Goal: Task Accomplishment & Management: Manage account settings

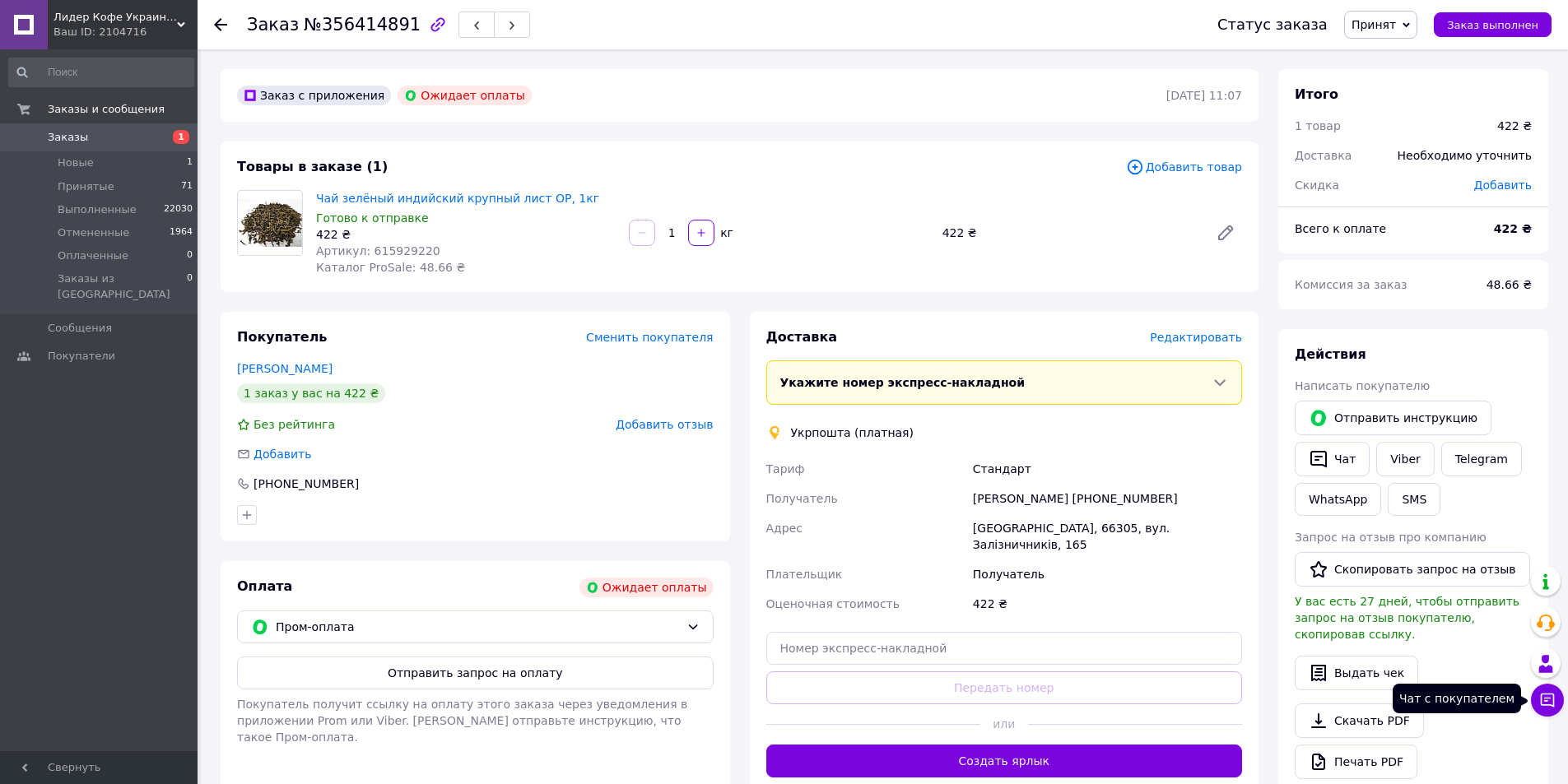
click at [1546, 702] on icon at bounding box center [1547, 700] width 17 height 17
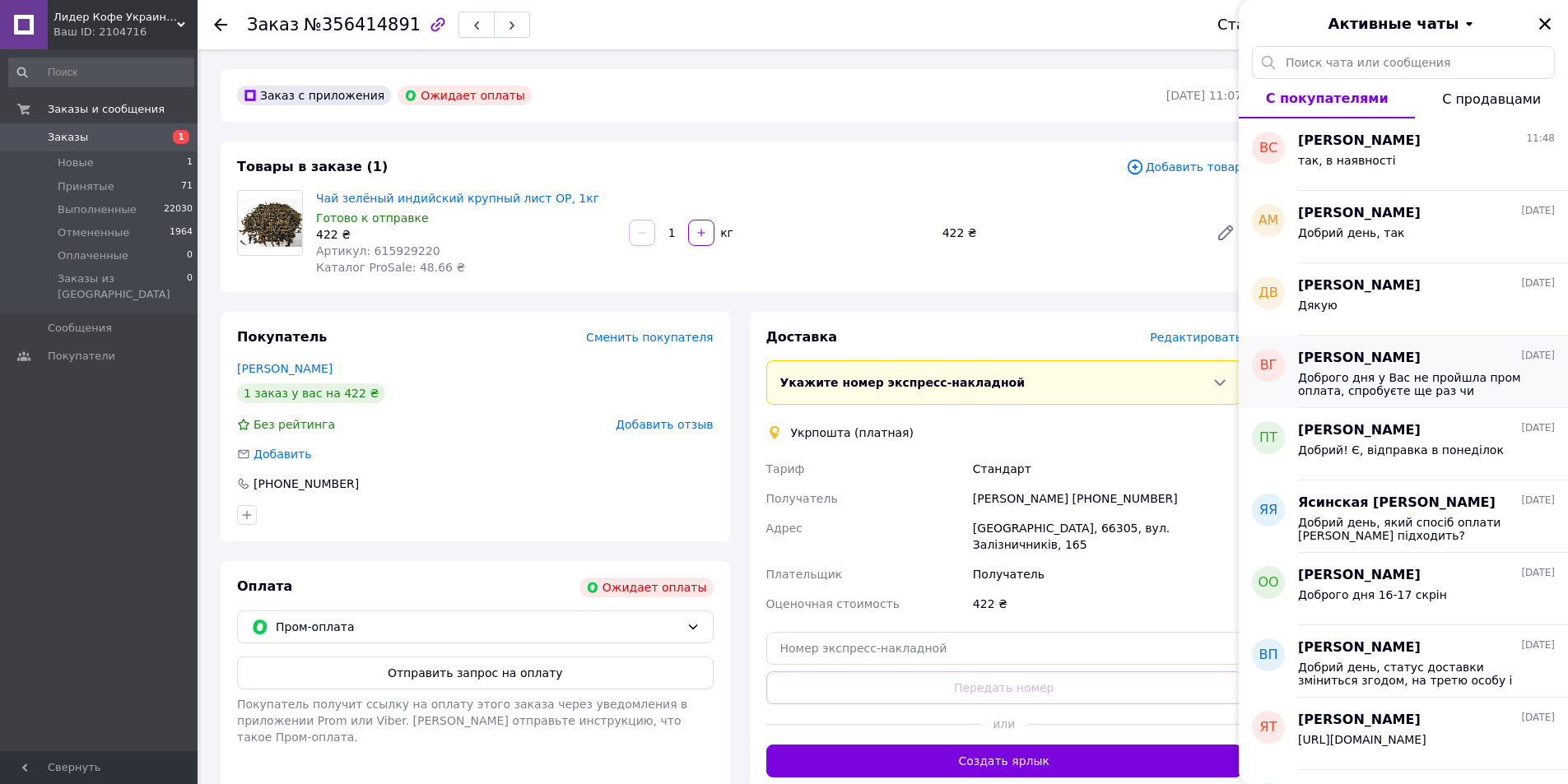
click at [1339, 381] on span "Доброго дня у Вас не пройшла пром оплата, спробуєте ще раз чи відправити наложк…" at bounding box center [1414, 384] width 233 height 27
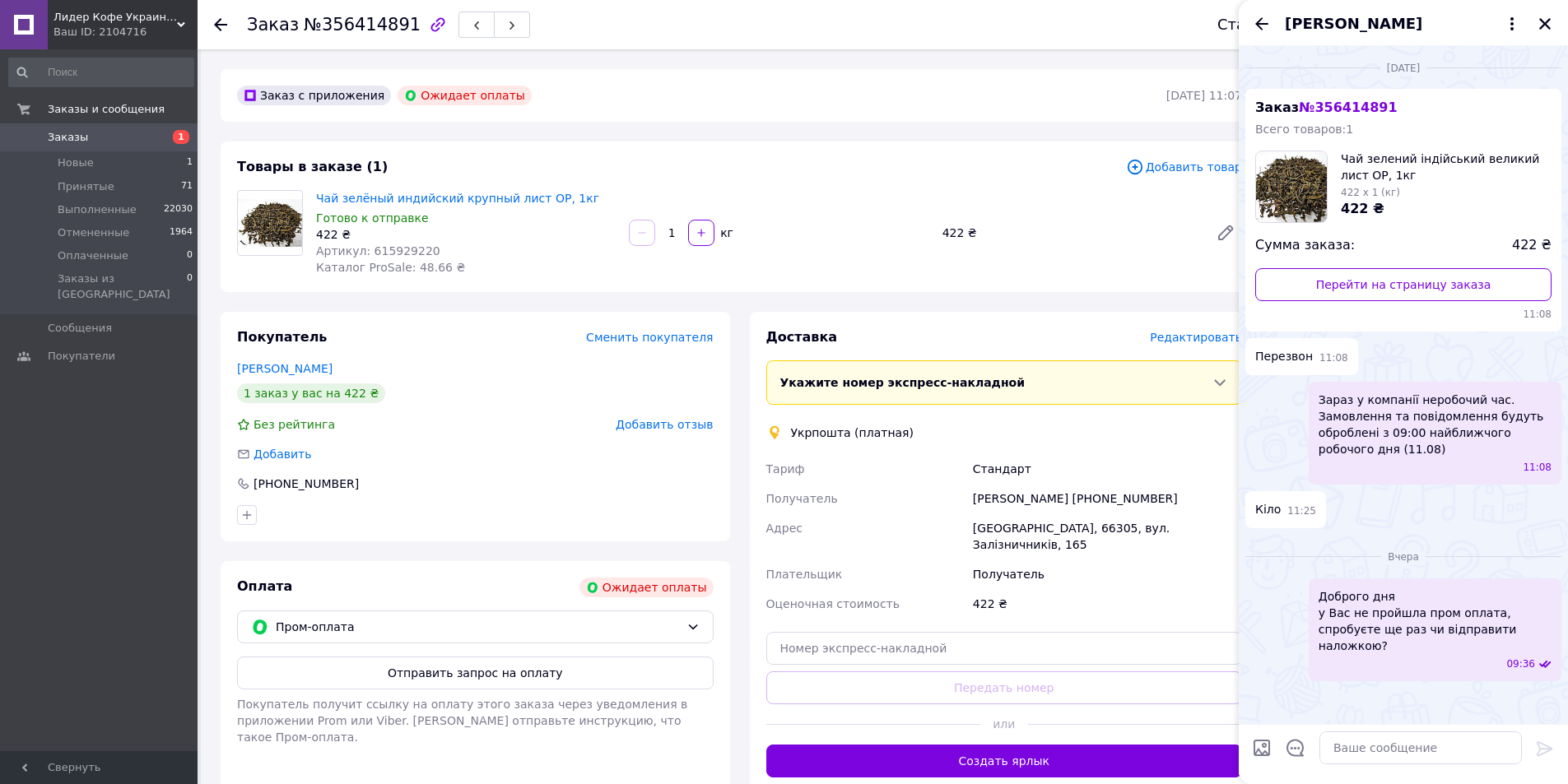
scroll to position [53, 0]
click at [1548, 28] on icon "Закрыть" at bounding box center [1545, 24] width 15 height 15
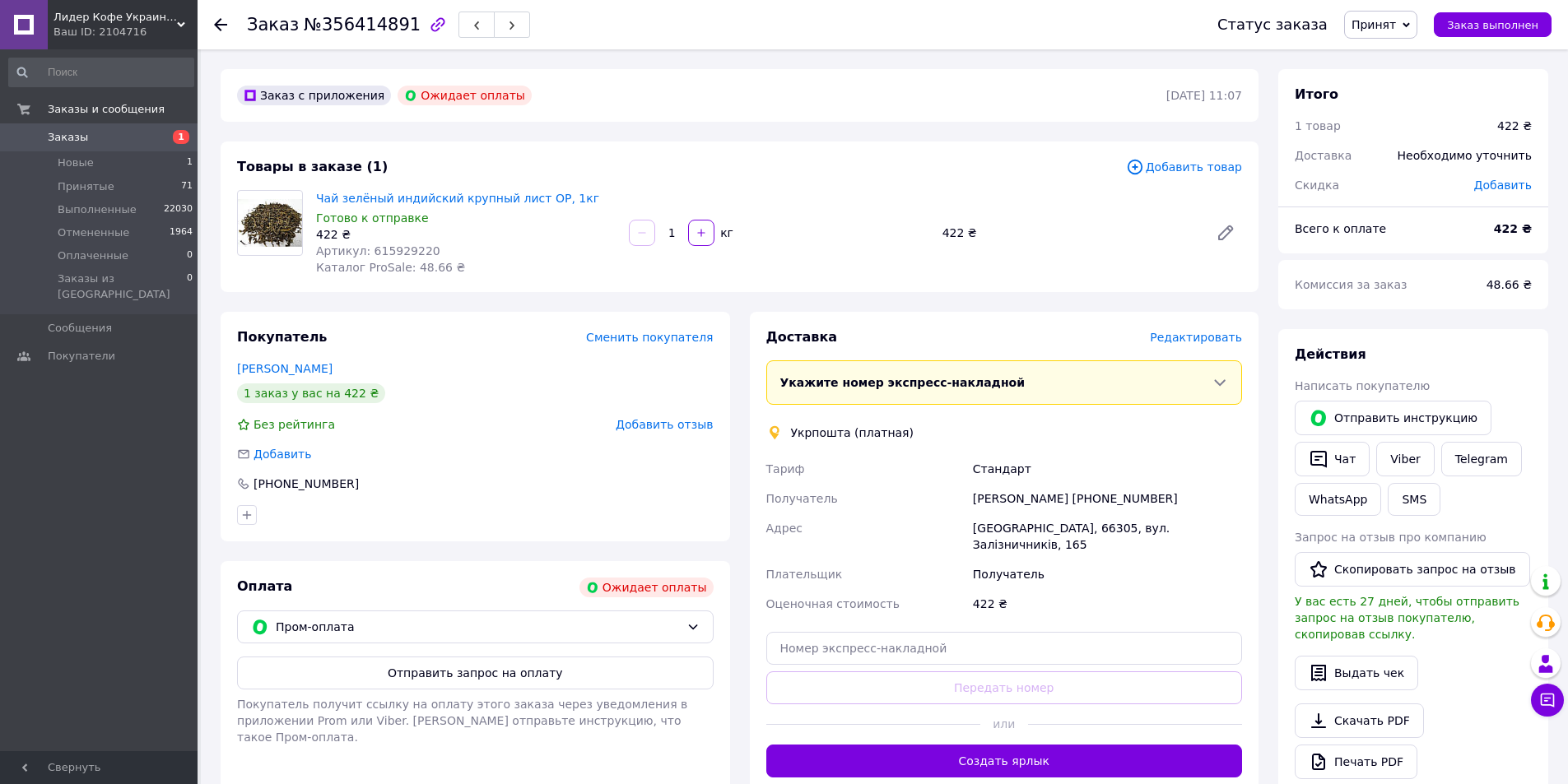
click at [1171, 344] on span "Редактировать" at bounding box center [1196, 337] width 92 height 13
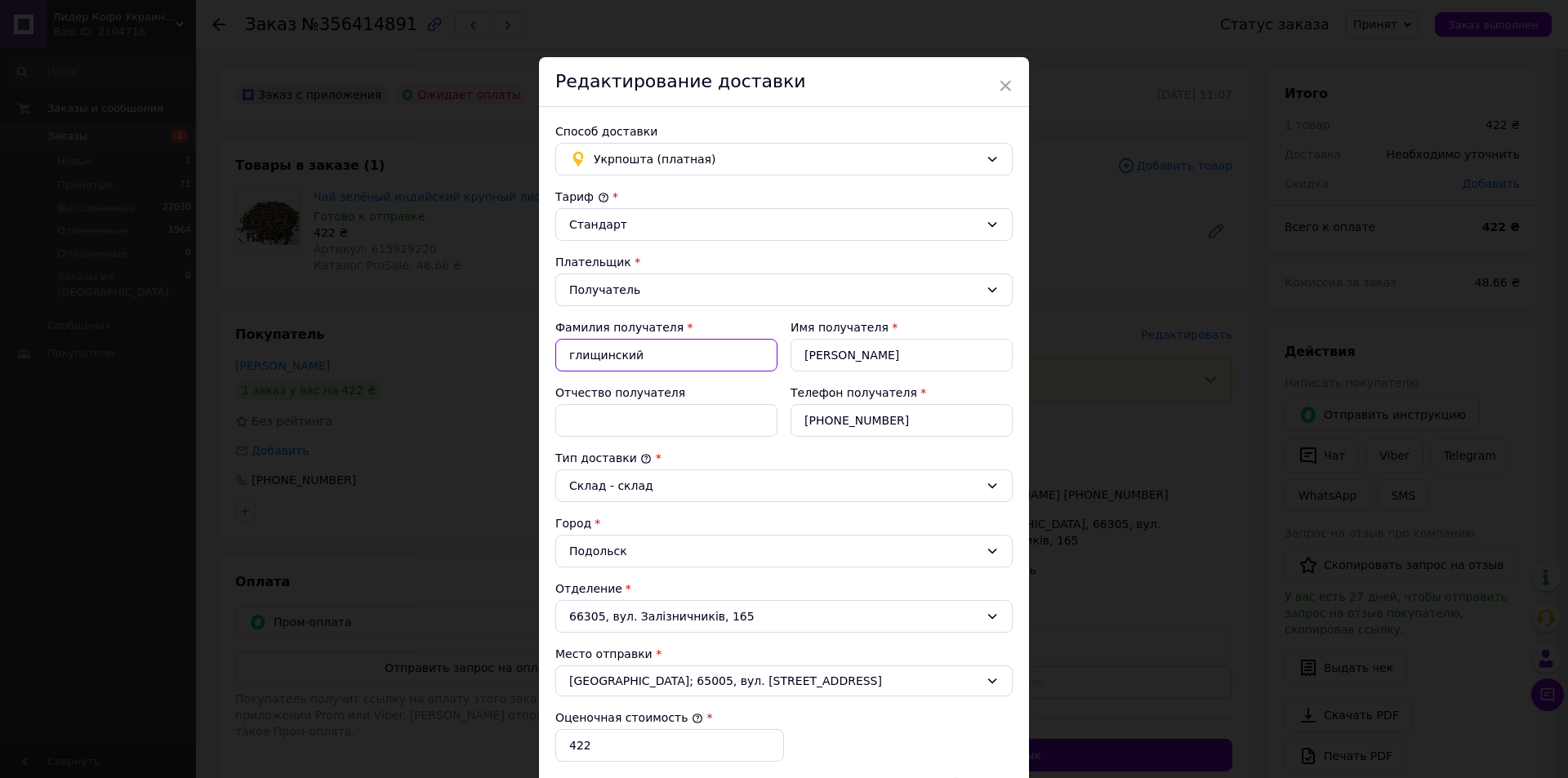
drag, startPoint x: 576, startPoint y: 399, endPoint x: 554, endPoint y: 373, distance: 34.1
click at [557, 371] on input "глищинский" at bounding box center [666, 355] width 222 height 33
type input "[PERSON_NAME]"
drag, startPoint x: 812, startPoint y: 396, endPoint x: 798, endPoint y: 396, distance: 14.0
click at [798, 371] on input "[PERSON_NAME]" at bounding box center [902, 355] width 222 height 33
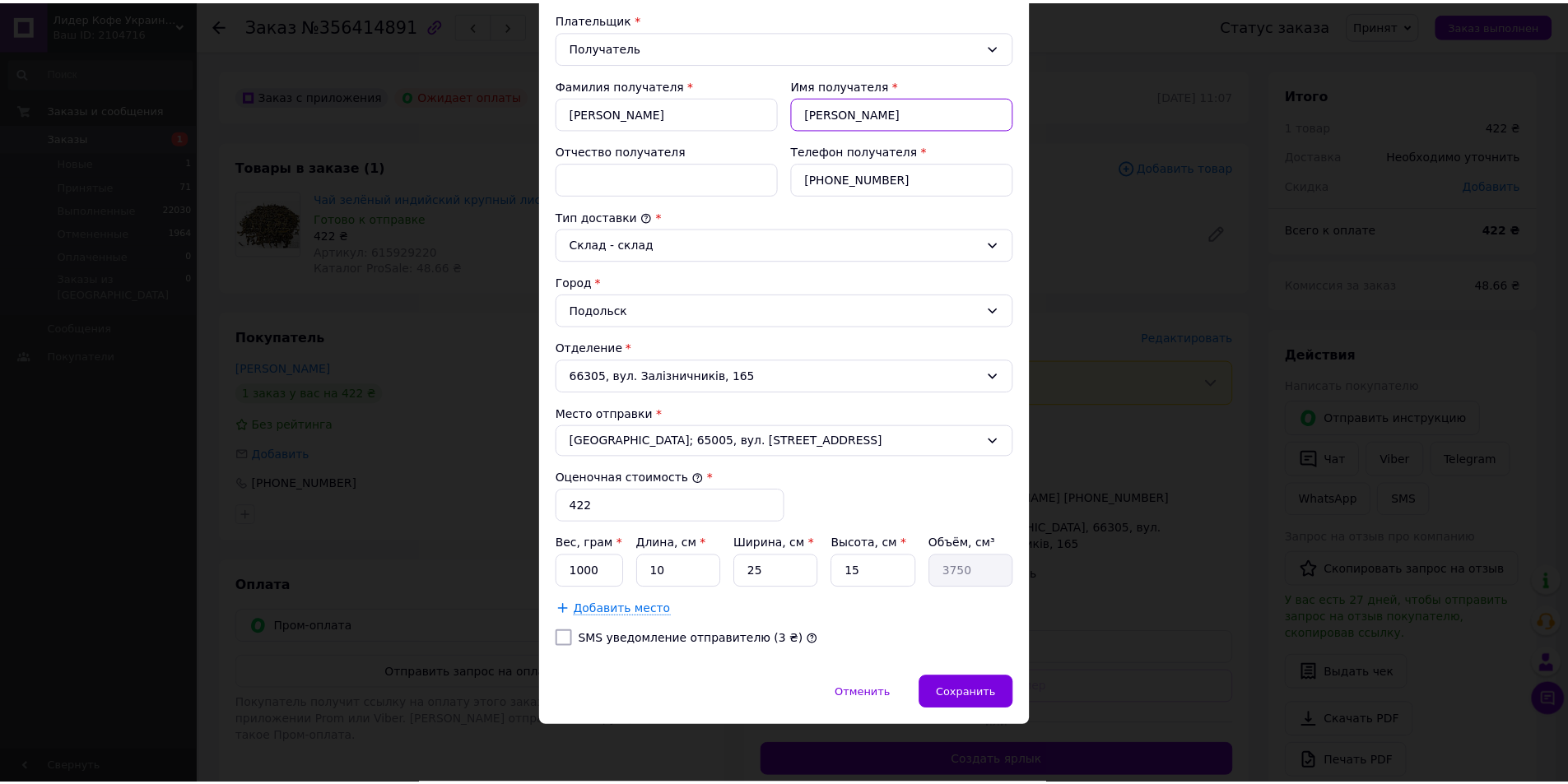
scroll to position [329, 0]
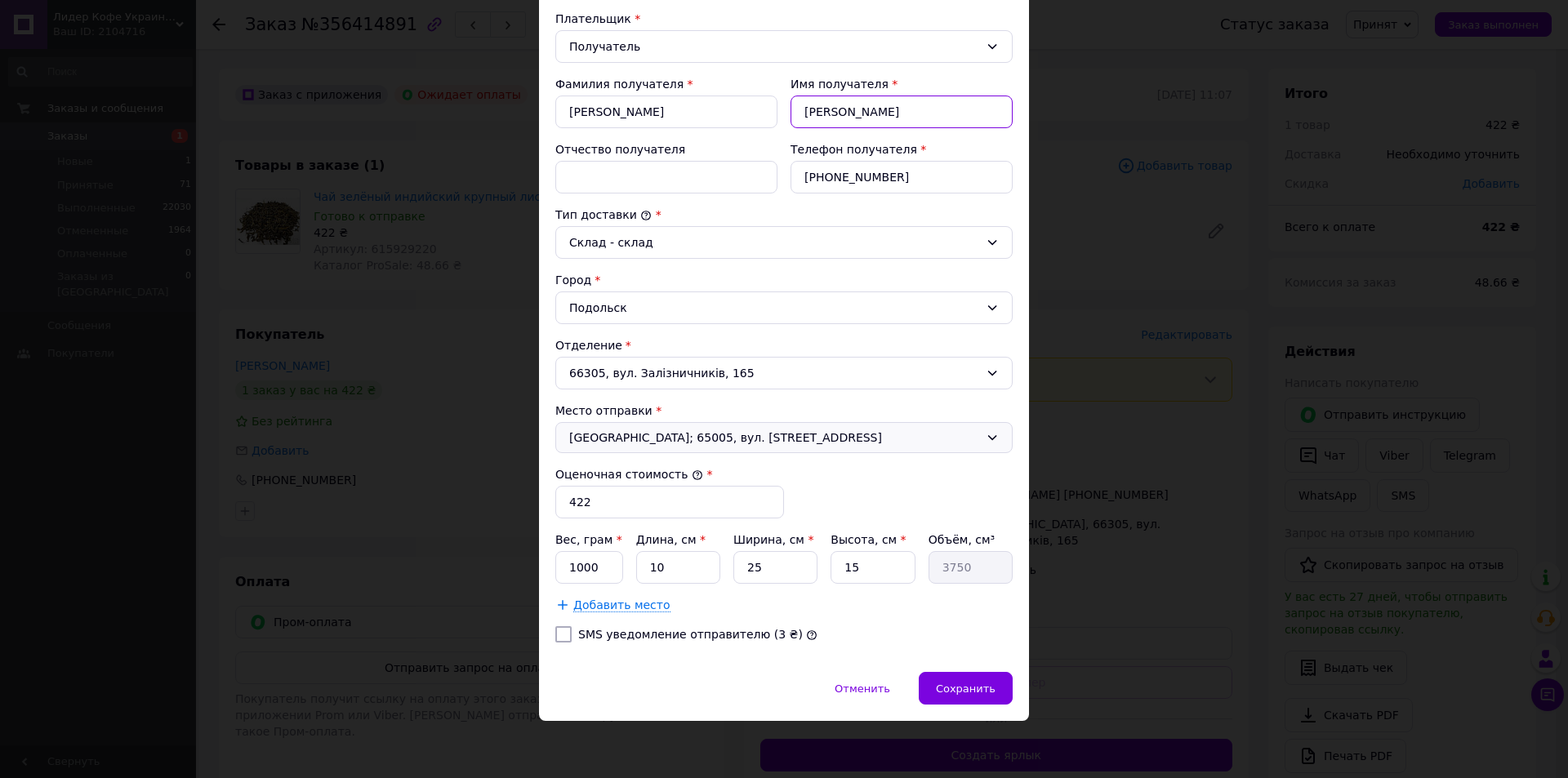
type input "[PERSON_NAME]"
click at [677, 429] on span "[GEOGRAPHIC_DATA]; 65005, вул. [STREET_ADDRESS]" at bounding box center [774, 437] width 410 height 17
click at [974, 694] on span "Сохранить" at bounding box center [966, 688] width 60 height 12
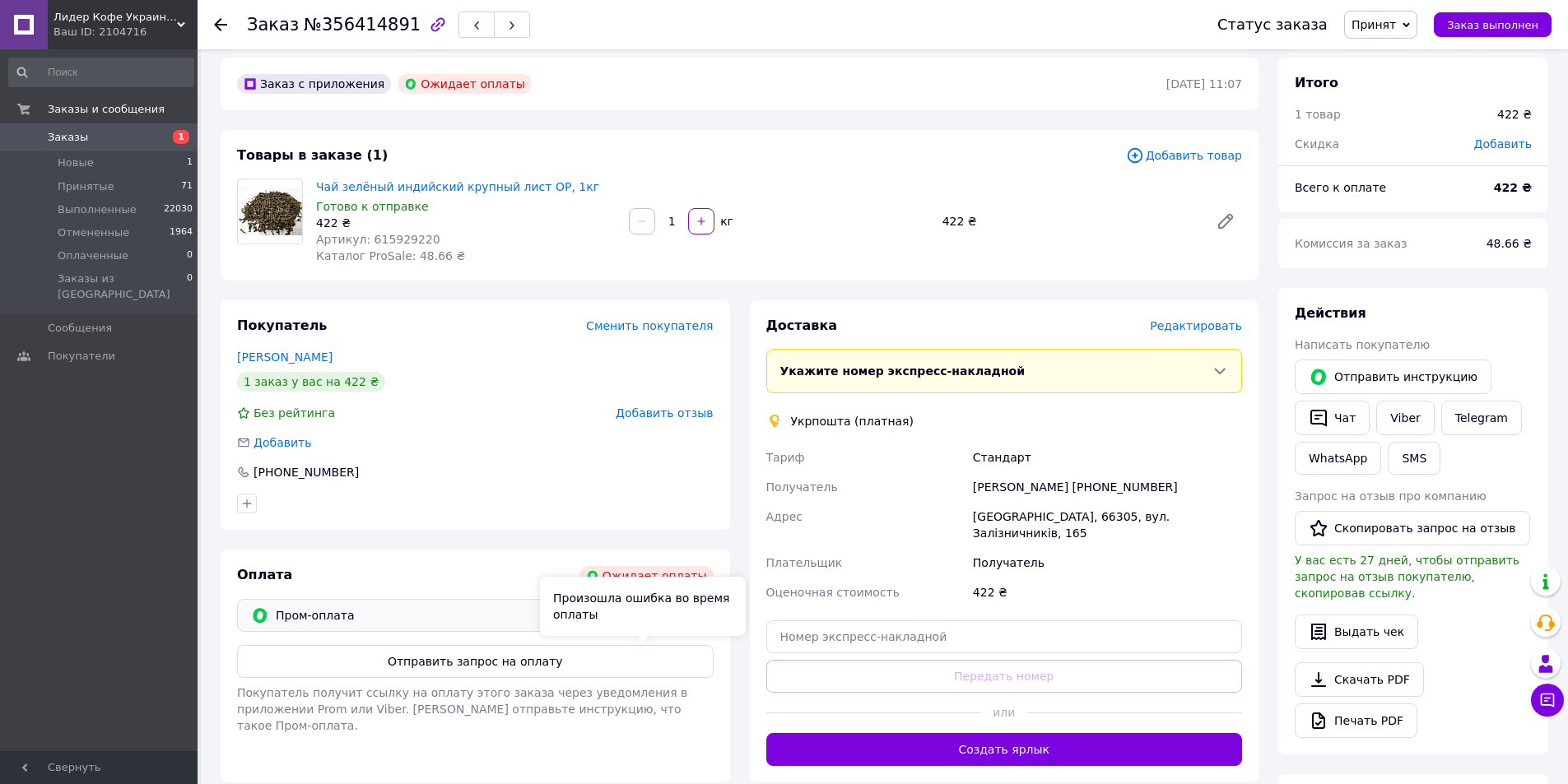
scroll to position [165, 0]
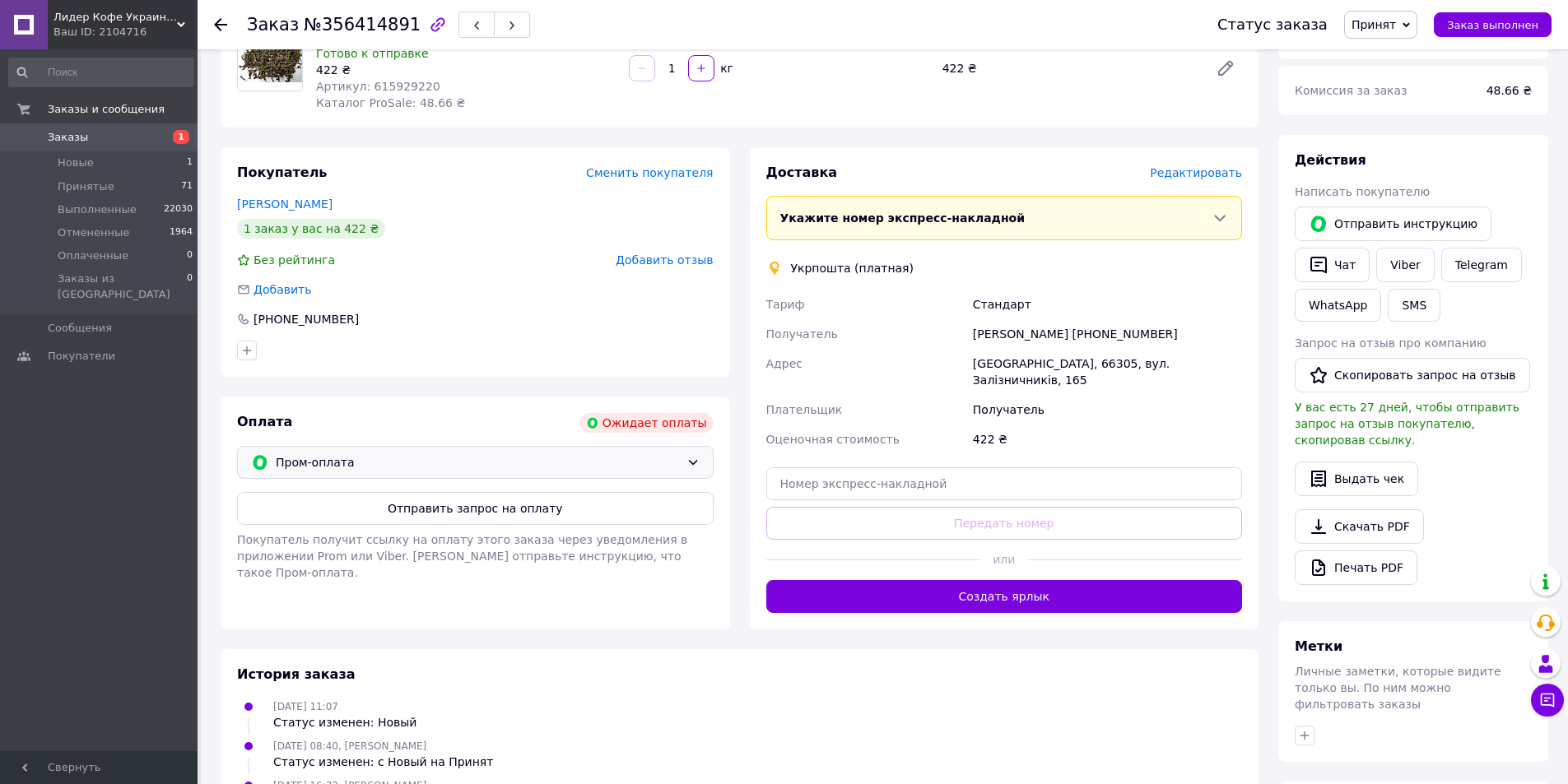
click at [620, 471] on span "Пром-оплата" at bounding box center [477, 462] width 404 height 18
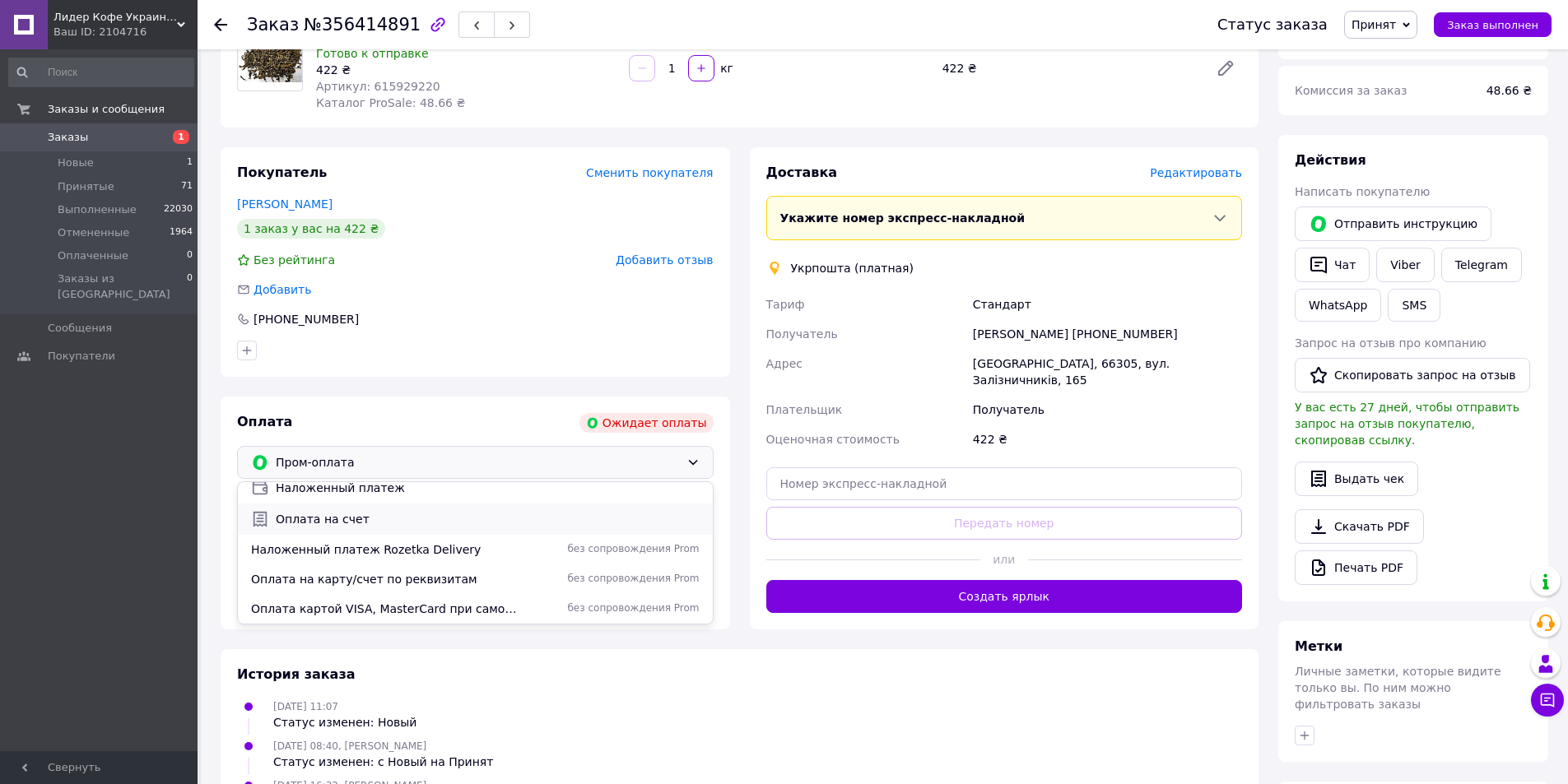
scroll to position [0, 0]
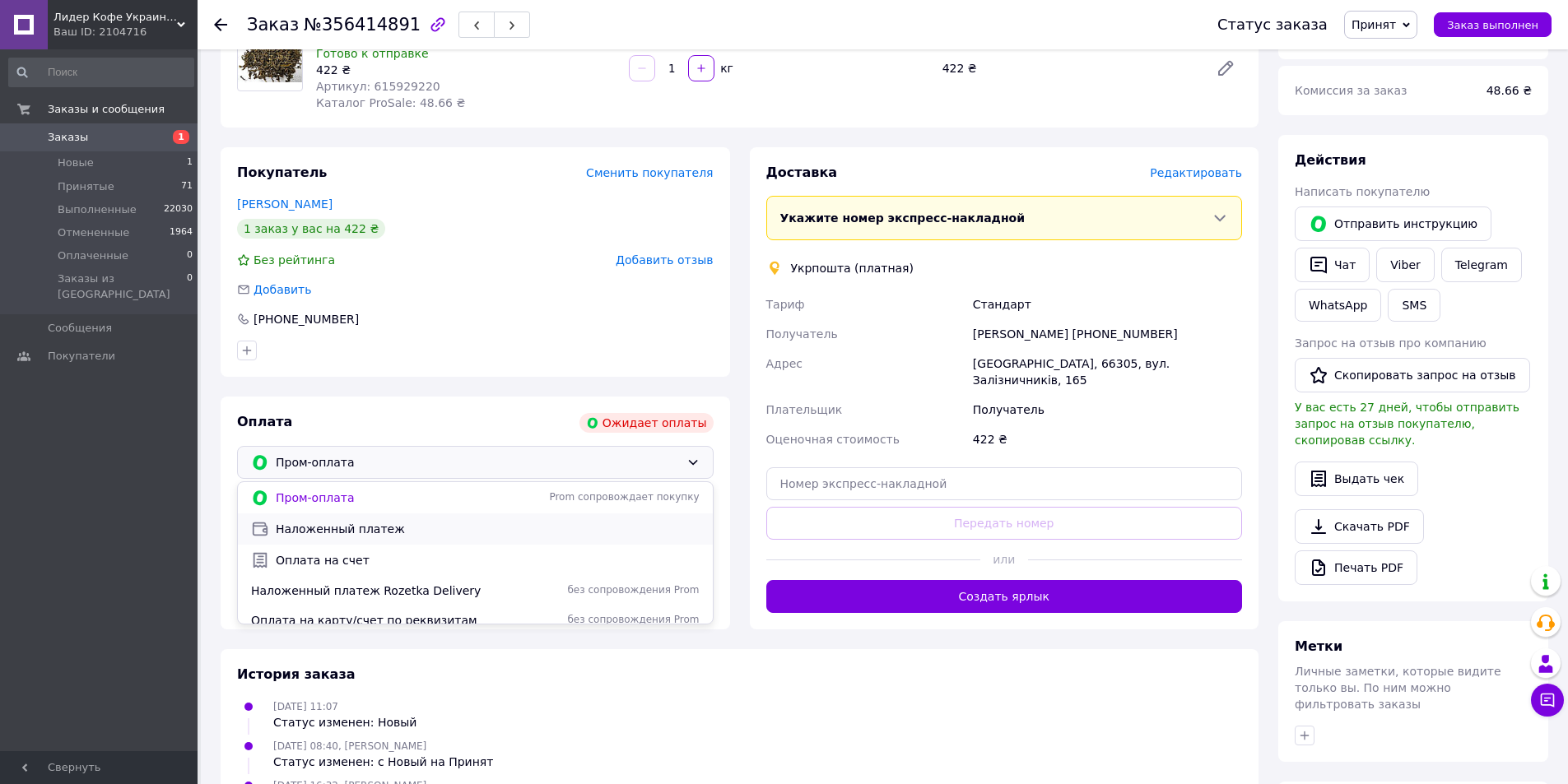
click at [364, 537] on span "Наложенный платеж" at bounding box center [488, 529] width 424 height 17
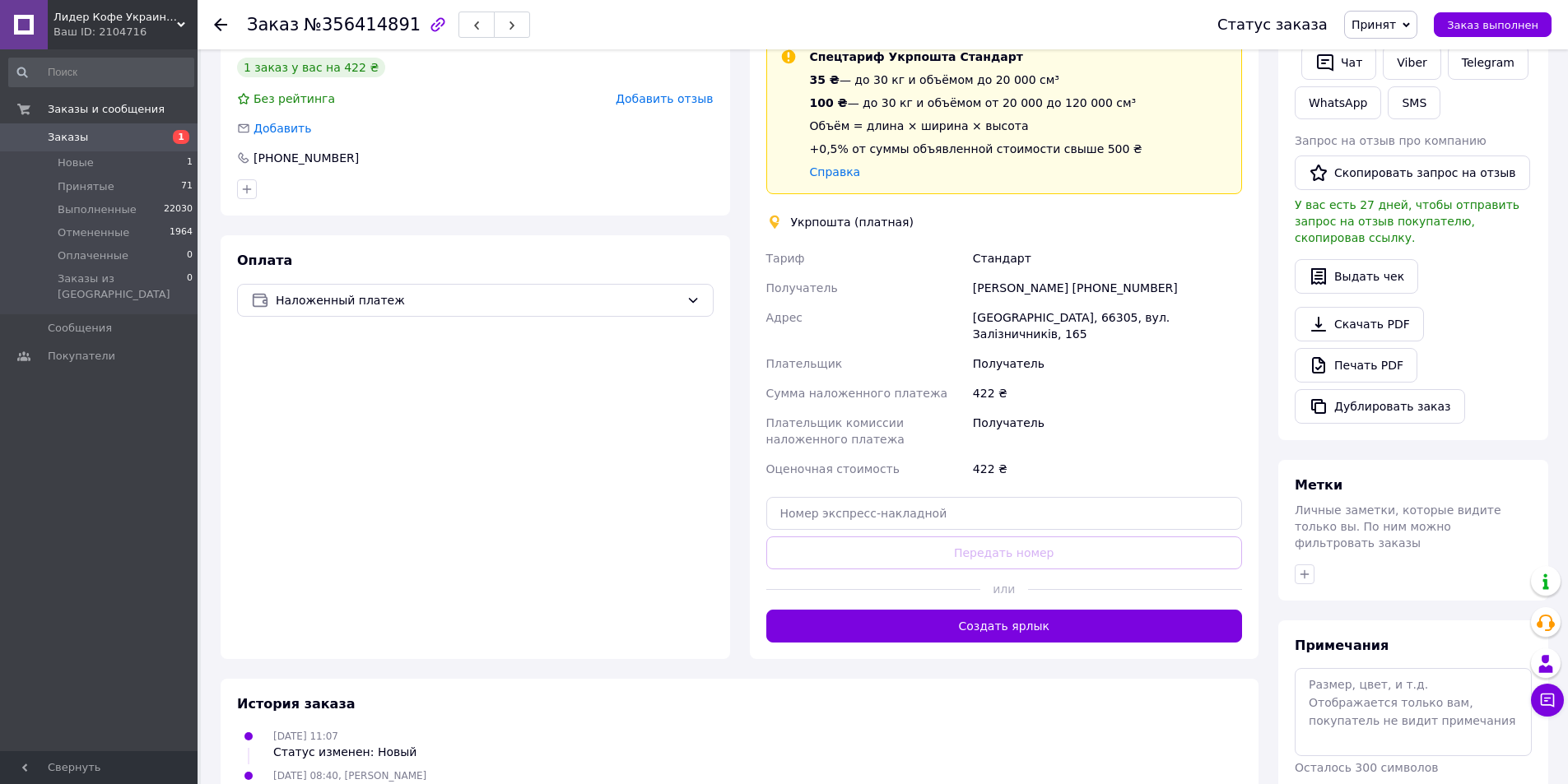
scroll to position [155, 0]
